Goal: Find specific fact: Find specific page/section

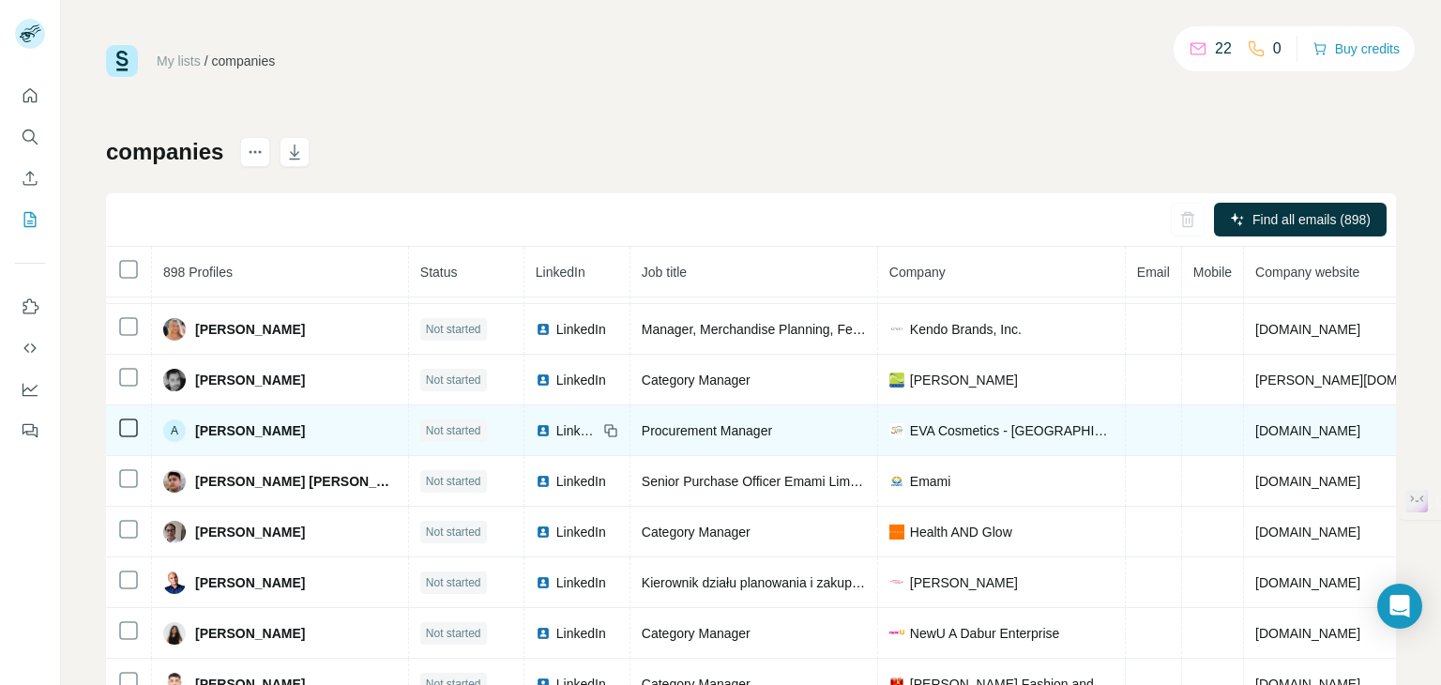
scroll to position [68, 0]
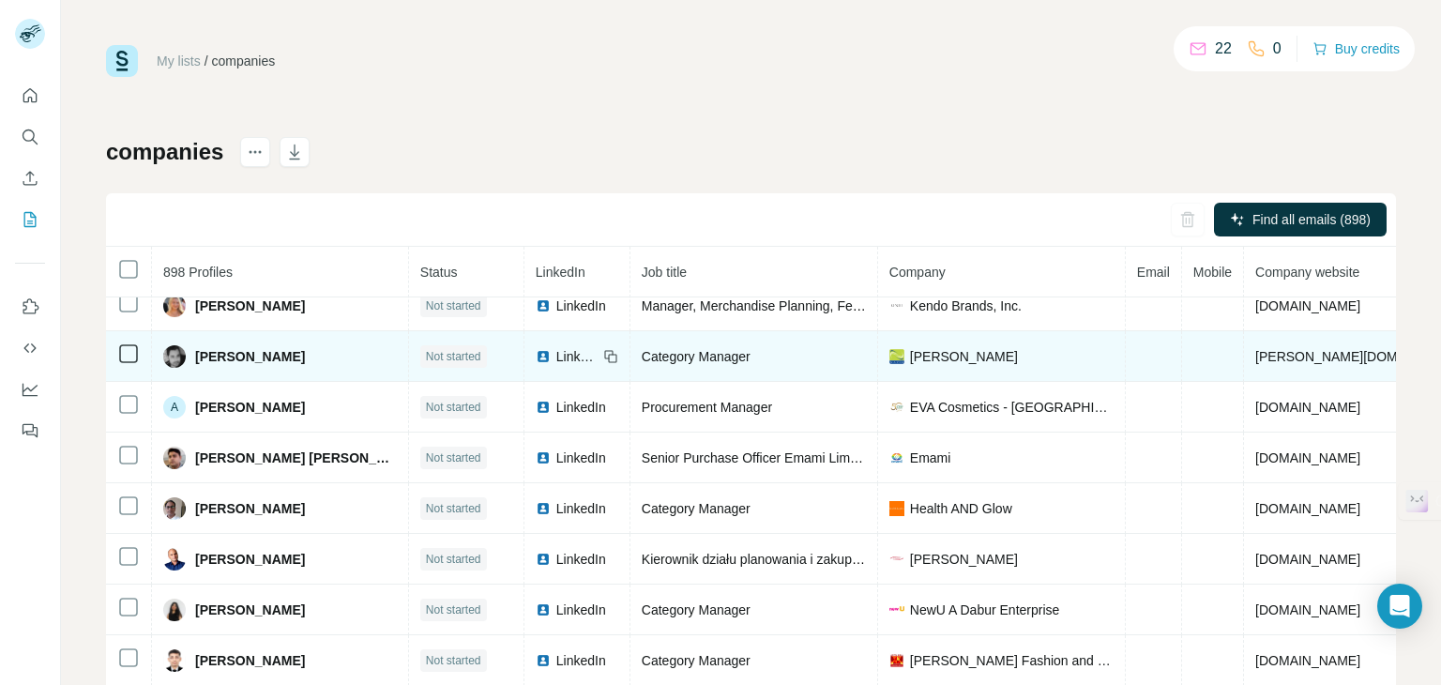
click at [910, 355] on span "[PERSON_NAME]" at bounding box center [964, 356] width 108 height 19
drag, startPoint x: 1250, startPoint y: 356, endPoint x: 1182, endPoint y: 357, distance: 67.6
click at [1244, 357] on td "[PERSON_NAME][DOMAIN_NAME]" at bounding box center [1362, 356] width 236 height 51
copy span "[PERSON_NAME][DOMAIN_NAME]"
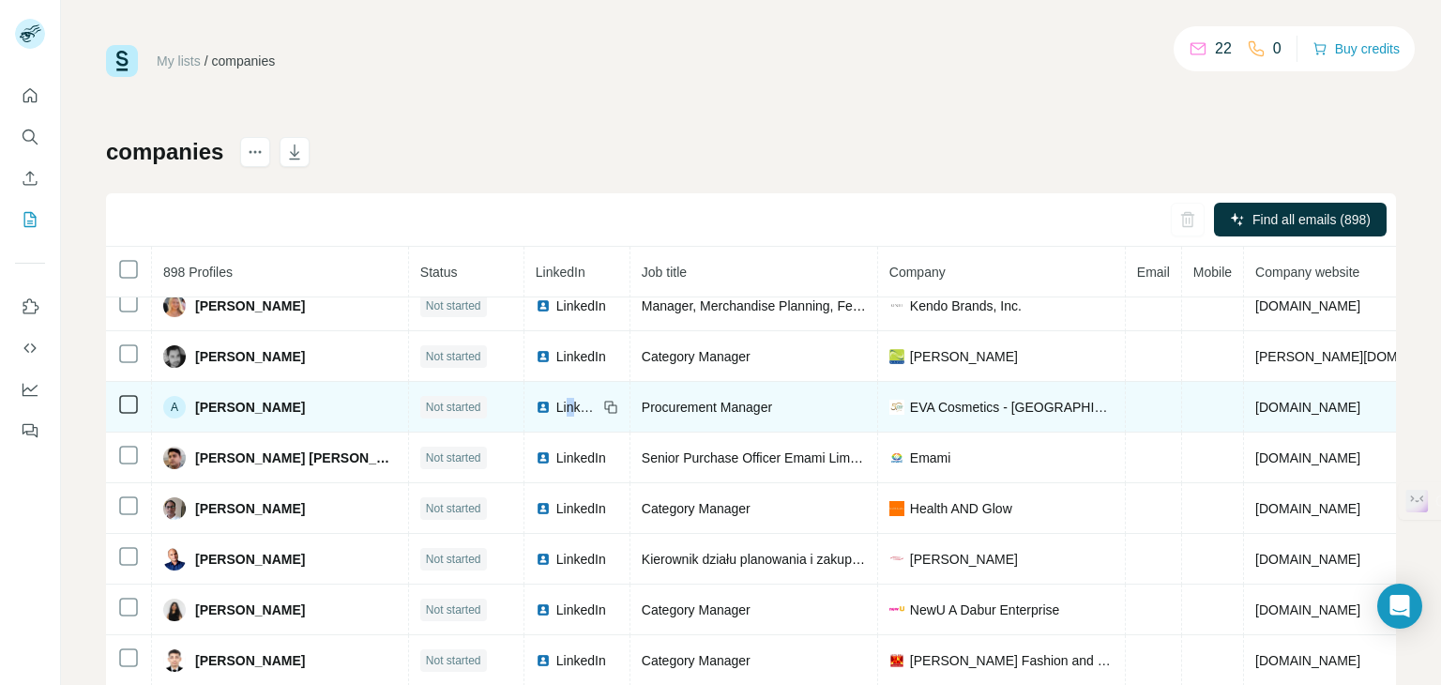
click at [556, 403] on span "LinkedIn" at bounding box center [576, 407] width 41 height 19
drag, startPoint x: 1311, startPoint y: 401, endPoint x: 1190, endPoint y: 406, distance: 121.2
click at [1244, 407] on td "[DOMAIN_NAME]" at bounding box center [1362, 407] width 236 height 51
copy span "[DOMAIN_NAME]"
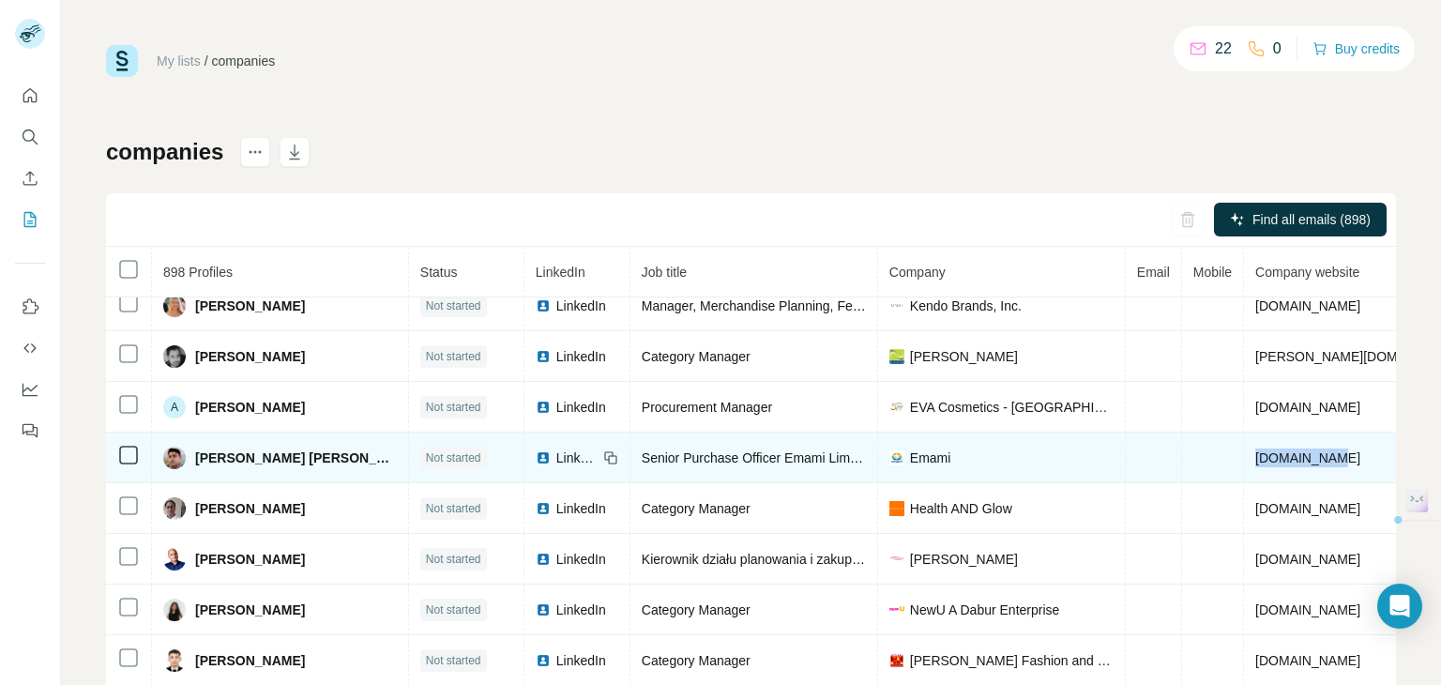
drag, startPoint x: 1275, startPoint y: 457, endPoint x: 1175, endPoint y: 452, distance: 100.5
click at [1244, 452] on td "[DOMAIN_NAME]" at bounding box center [1362, 458] width 236 height 51
copy span "[DOMAIN_NAME]"
